Goal: Check status

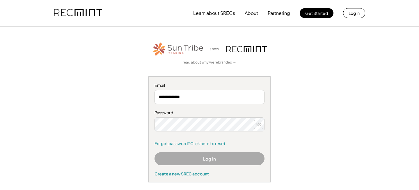
click at [259, 124] on icon at bounding box center [259, 124] width 6 height 6
click at [207, 160] on button "Log In" at bounding box center [209, 158] width 110 height 13
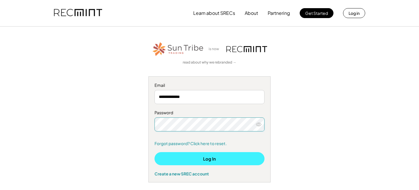
click at [192, 159] on button "Log In" at bounding box center [209, 158] width 110 height 13
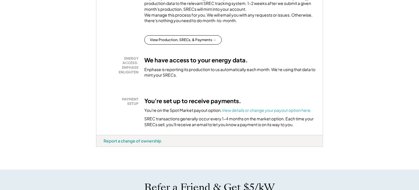
scroll to position [142, 0]
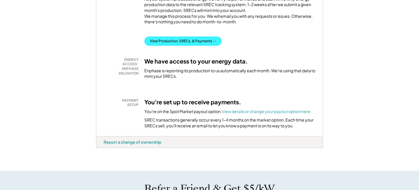
click at [202, 46] on button "View Production, SRECs, & Payments →" at bounding box center [182, 40] width 77 height 9
